Goal: Find specific page/section: Find specific page/section

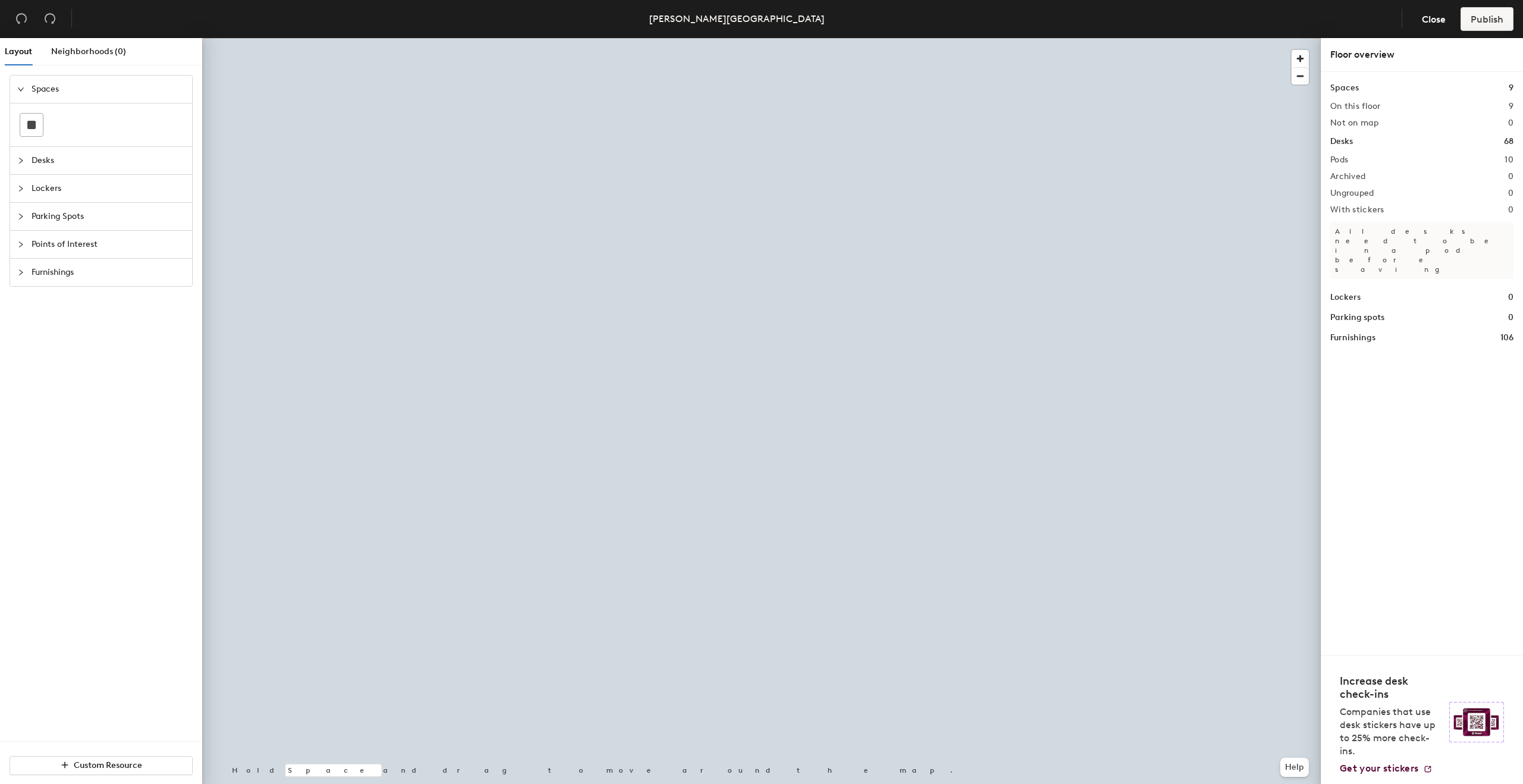
click at [759, 38] on div at bounding box center [761, 38] width 1118 height 0
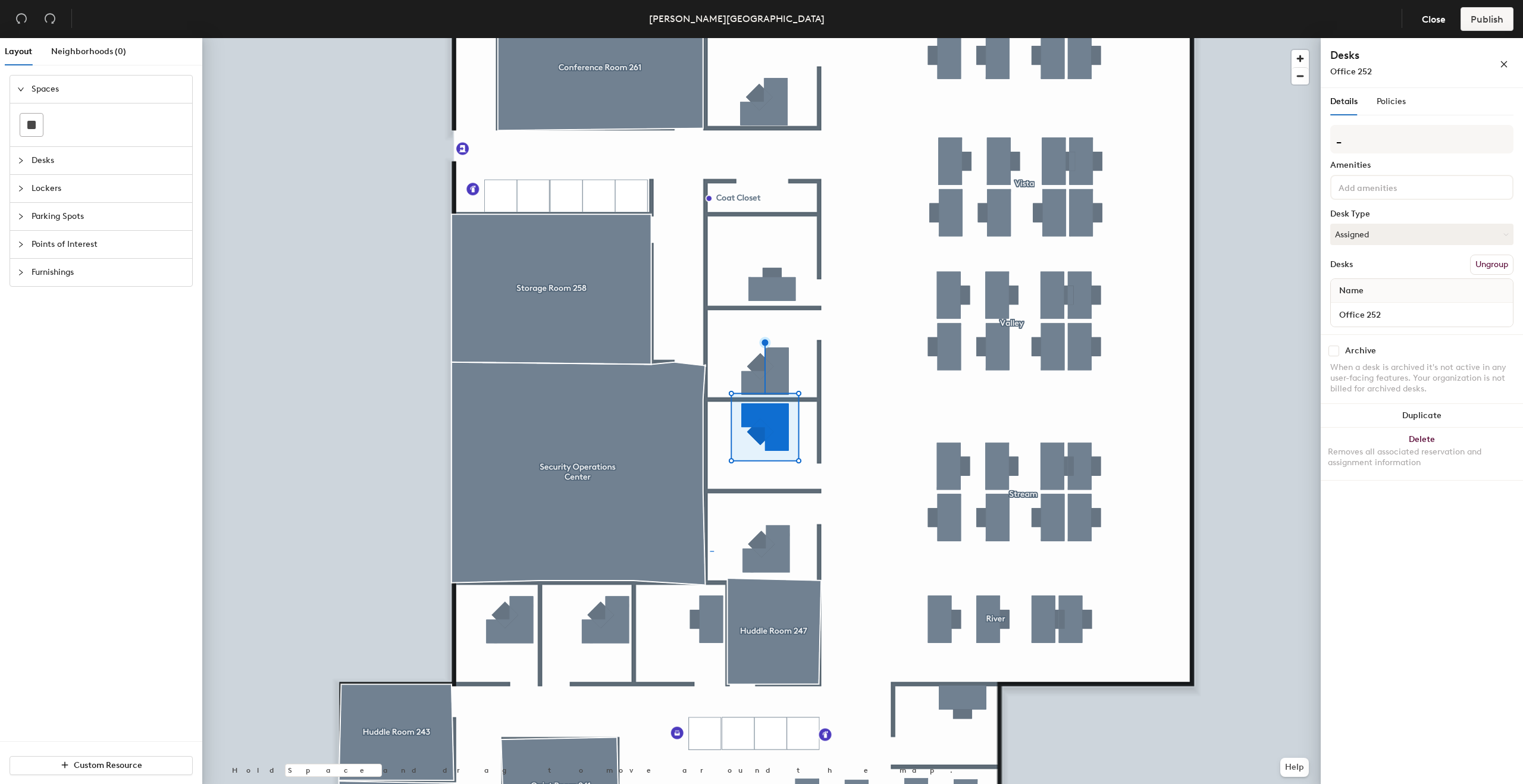
click at [773, 38] on div at bounding box center [761, 38] width 1118 height 0
click at [779, 38] on div at bounding box center [761, 38] width 1118 height 0
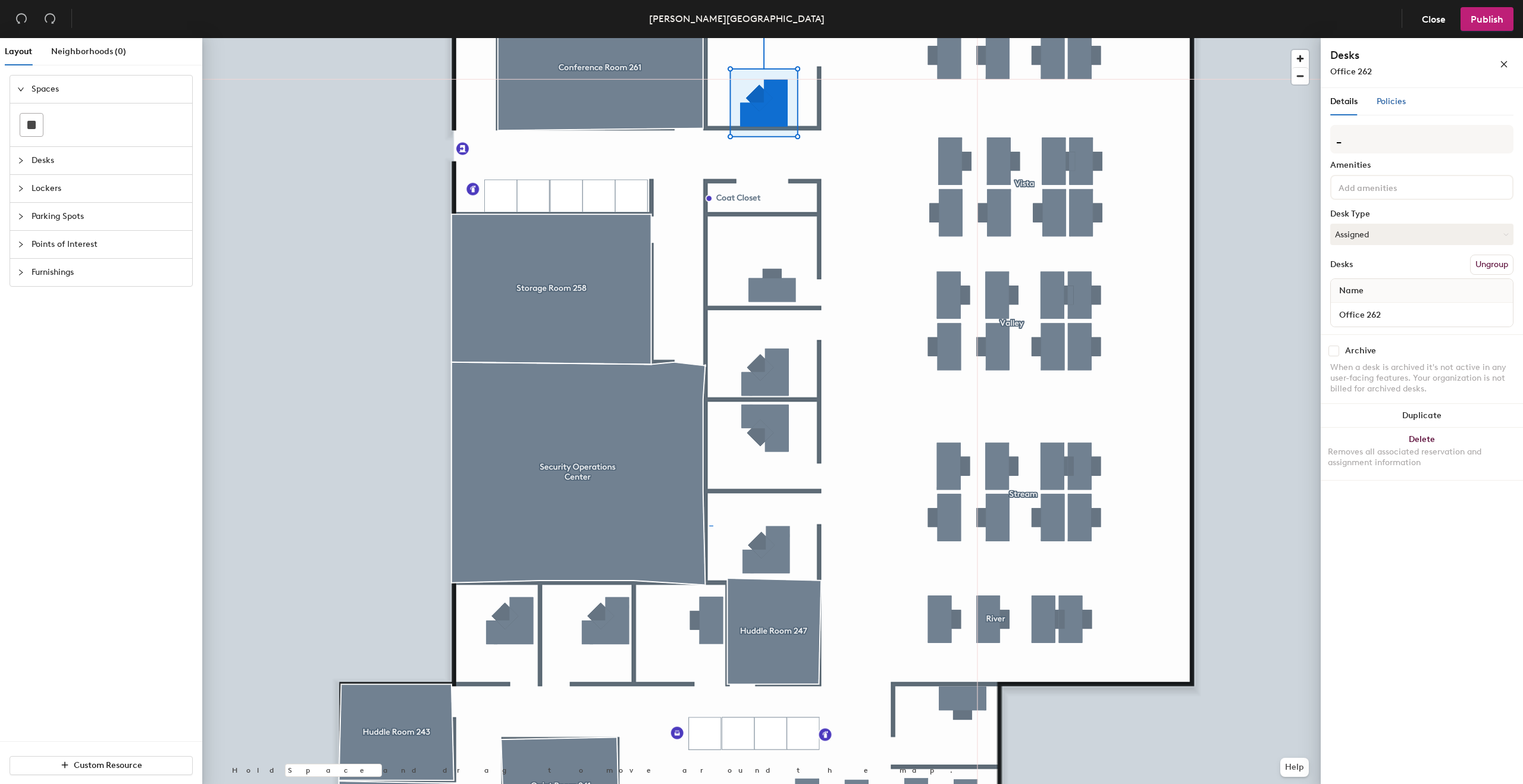
click at [1383, 103] on span "Policies" at bounding box center [1391, 101] width 29 height 10
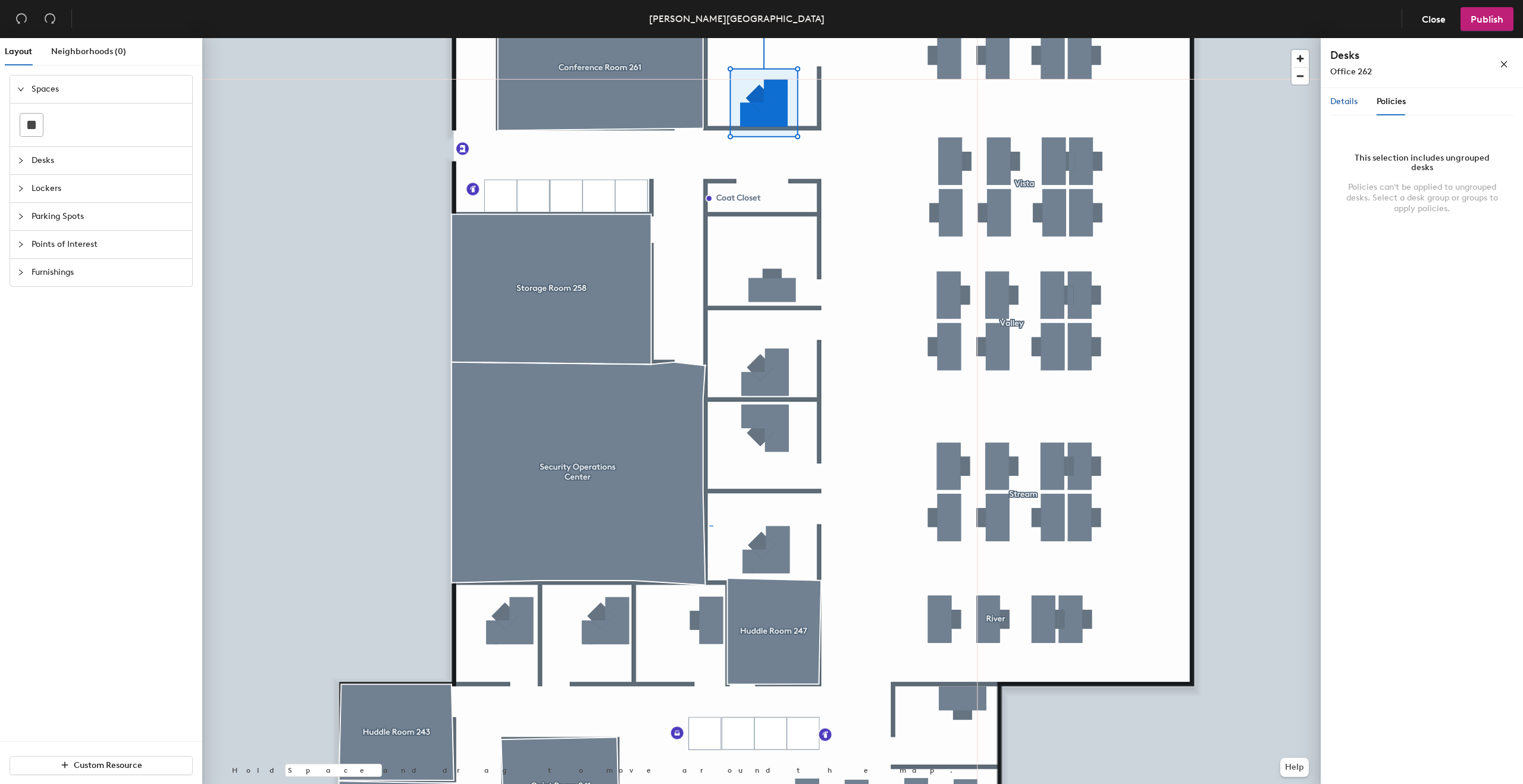
click at [1348, 102] on span "Details" at bounding box center [1343, 101] width 27 height 10
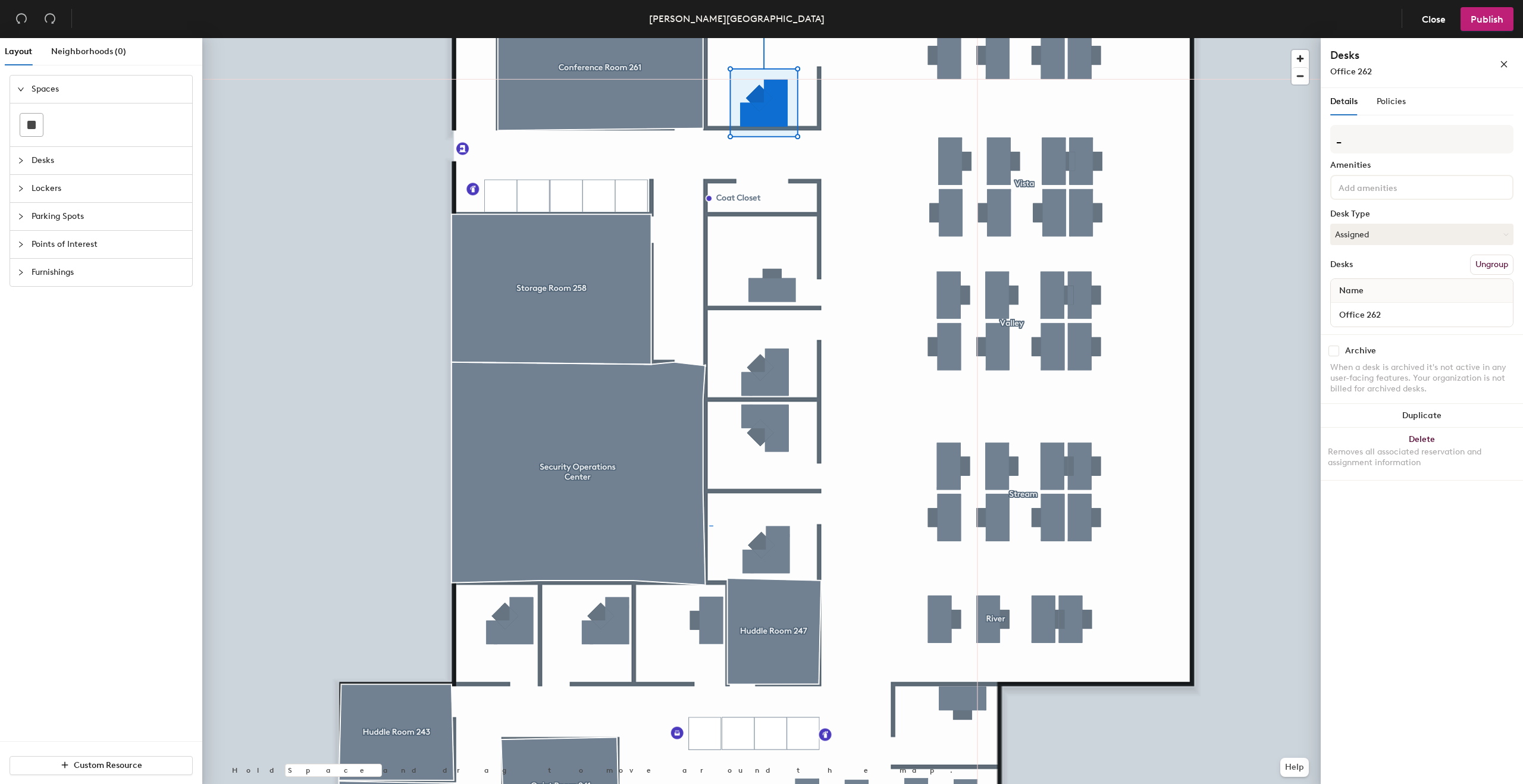
click at [82, 159] on span "Desks" at bounding box center [107, 161] width 153 height 27
click at [1440, 20] on span "Close" at bounding box center [1433, 20] width 23 height 12
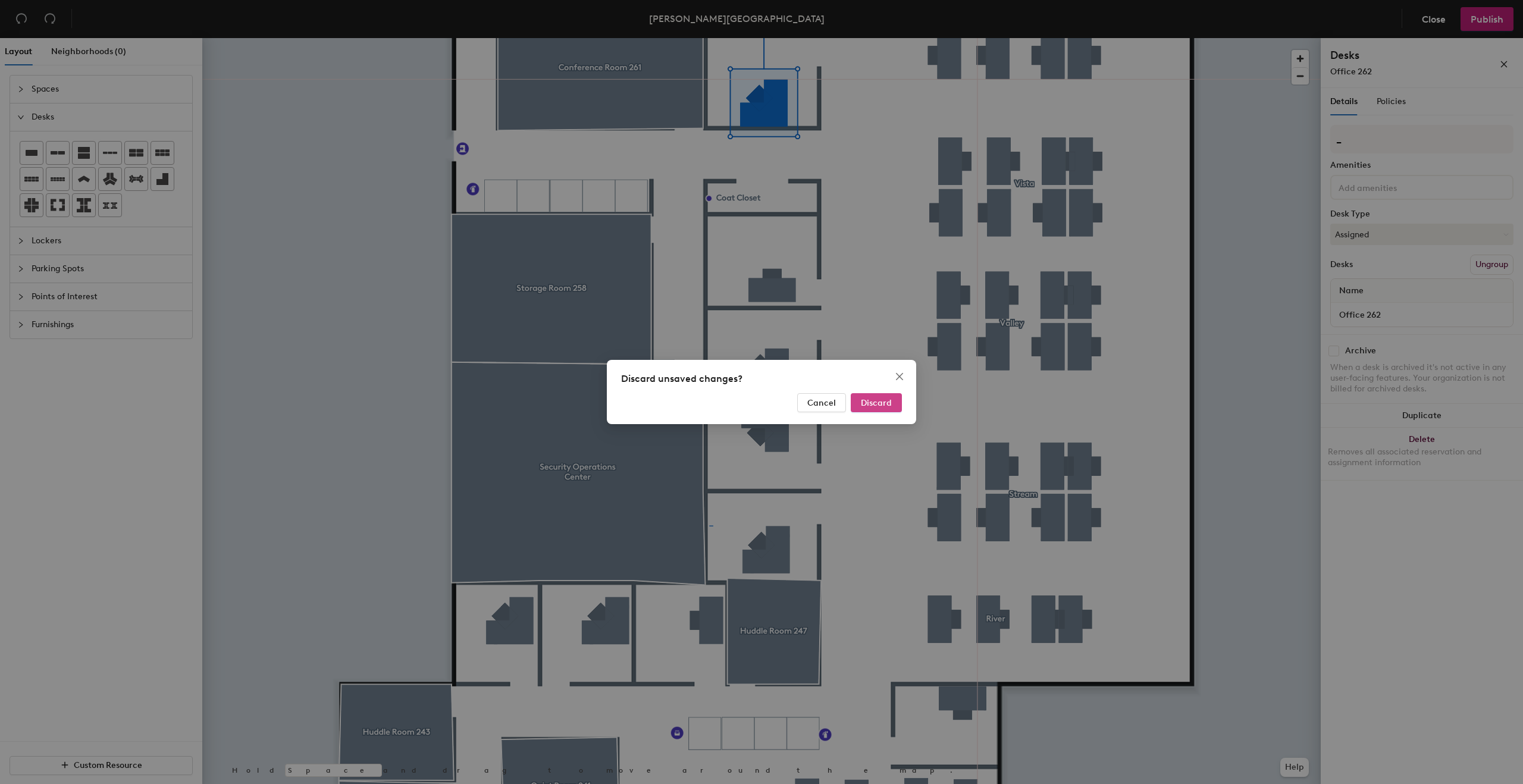
click at [873, 399] on span "Discard" at bounding box center [876, 403] width 31 height 10
